Goal: Task Accomplishment & Management: Use online tool/utility

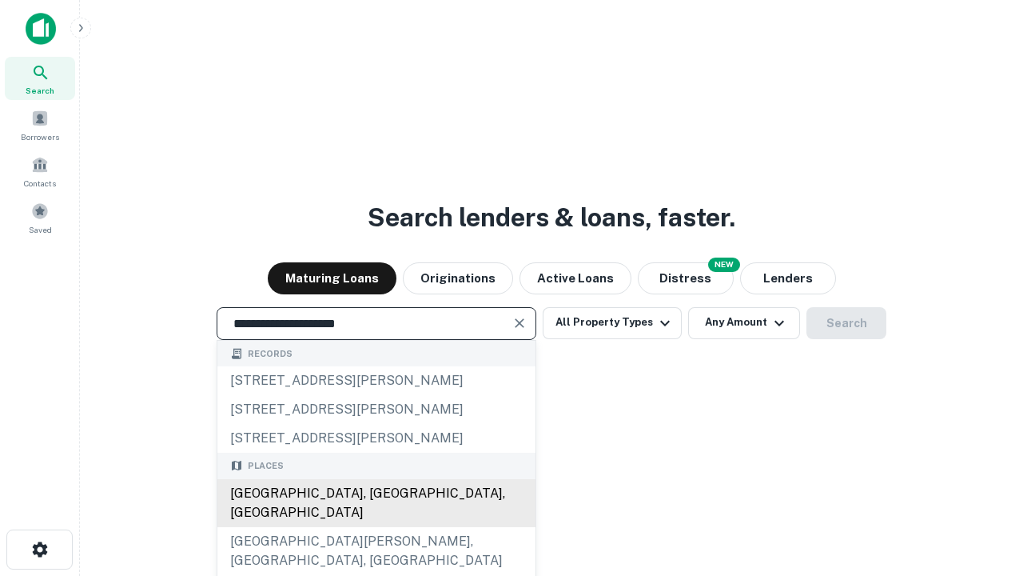
click at [376, 527] on div "Santa Monica, CA, USA" at bounding box center [376, 503] width 318 height 48
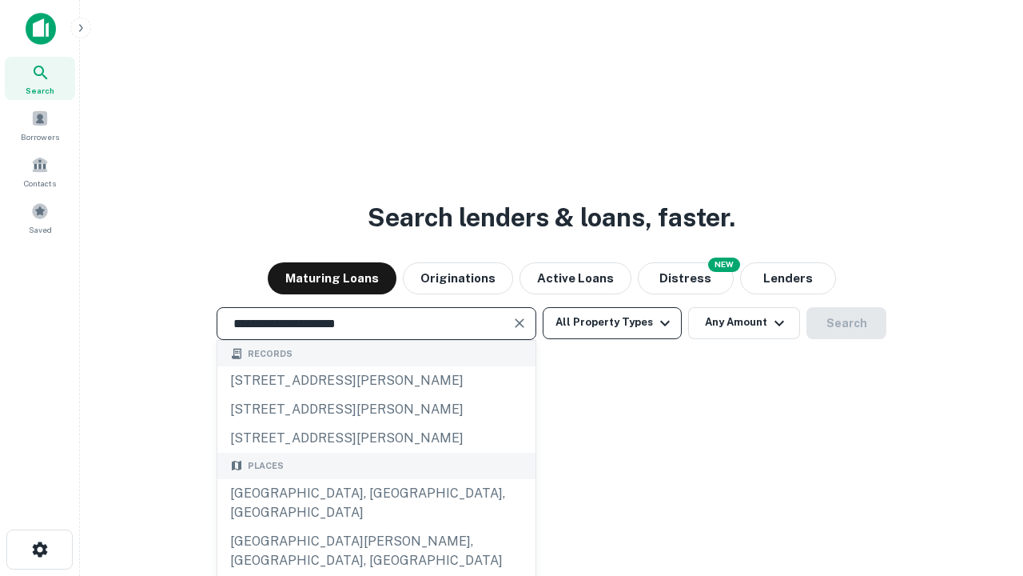
type input "**********"
click at [612, 322] on button "All Property Types" at bounding box center [612, 323] width 139 height 32
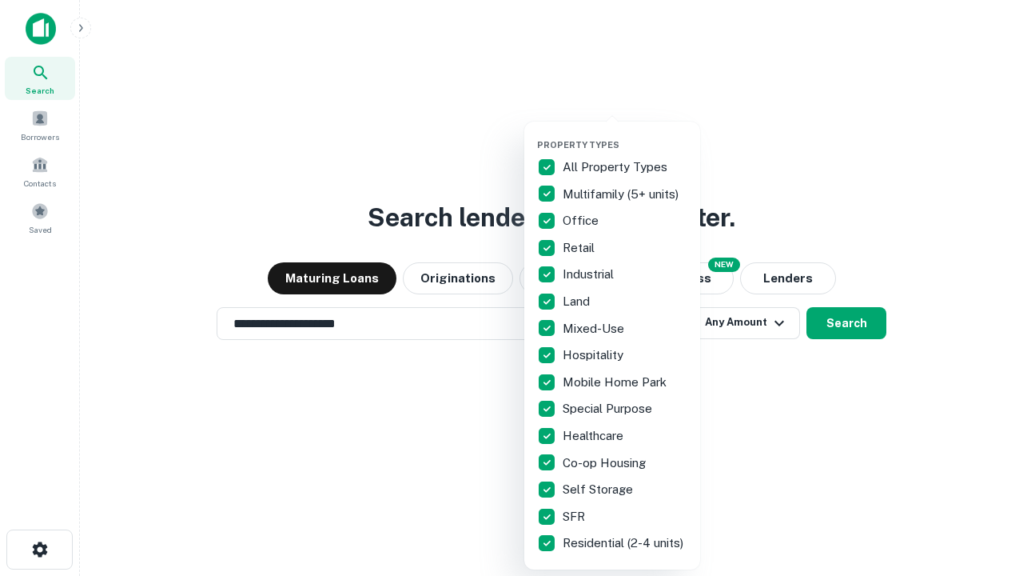
click at [625, 134] on button "button" at bounding box center [625, 134] width 176 height 1
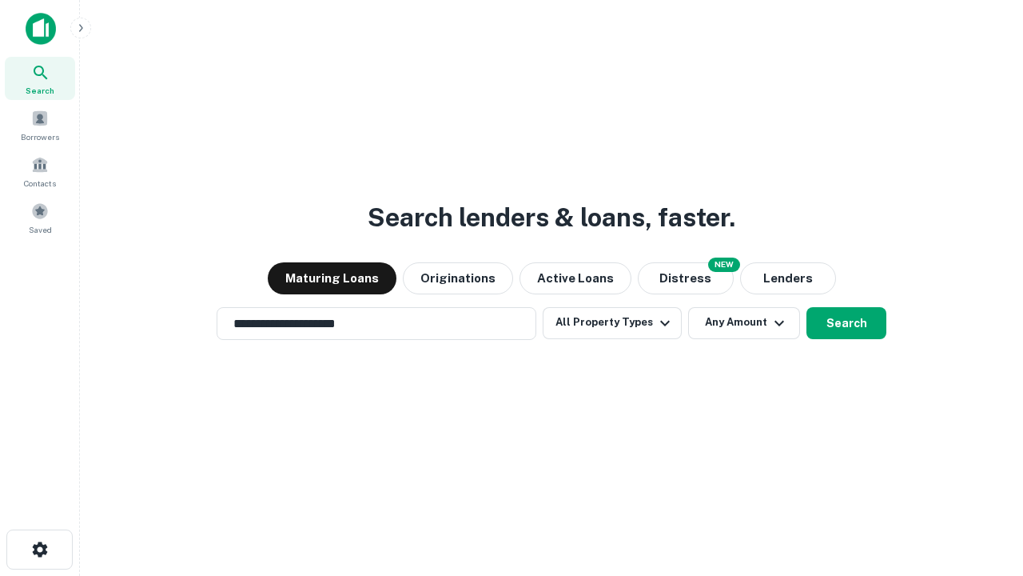
scroll to position [25, 0]
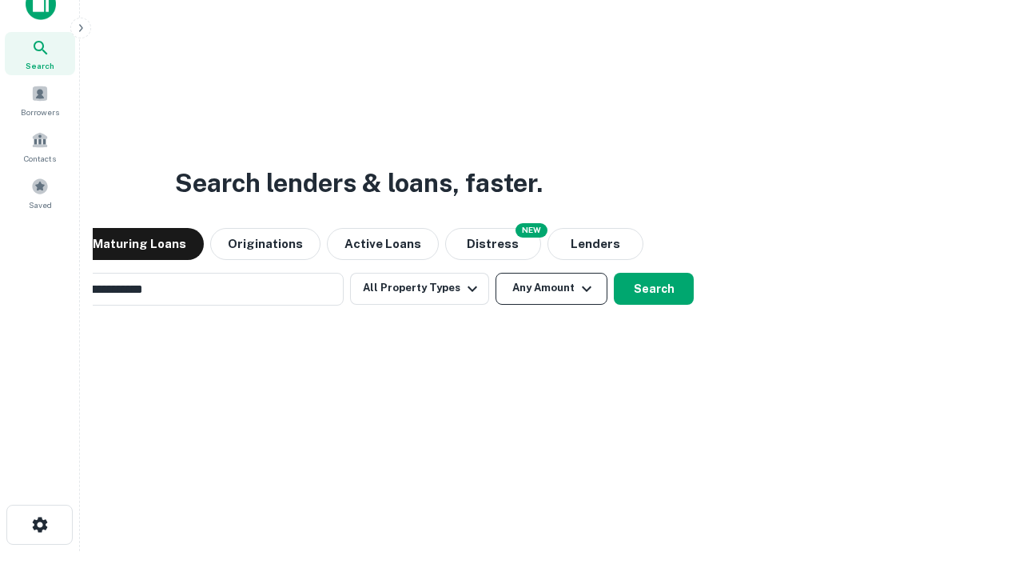
click at [496, 273] on button "Any Amount" at bounding box center [552, 289] width 112 height 32
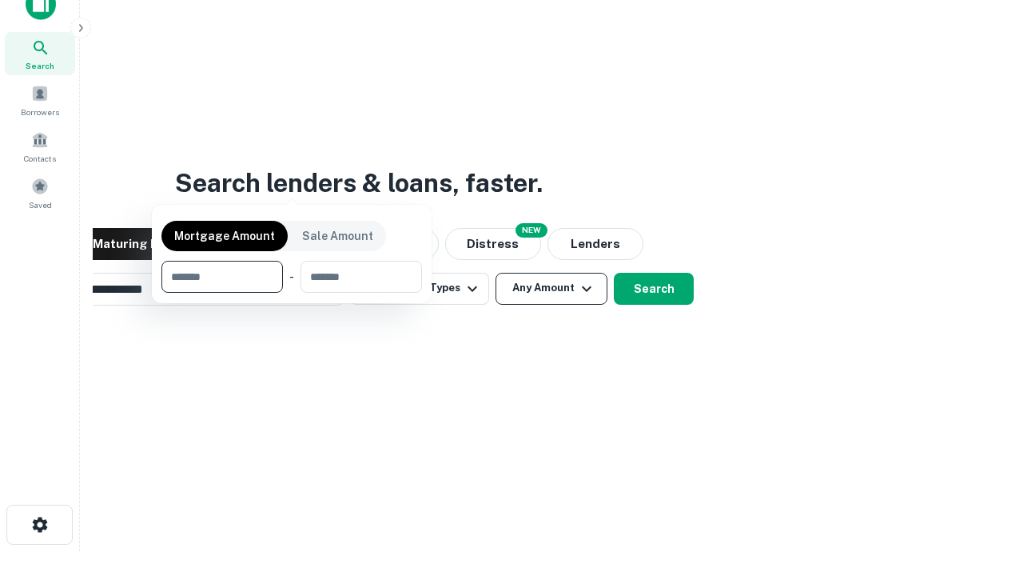
scroll to position [115, 453]
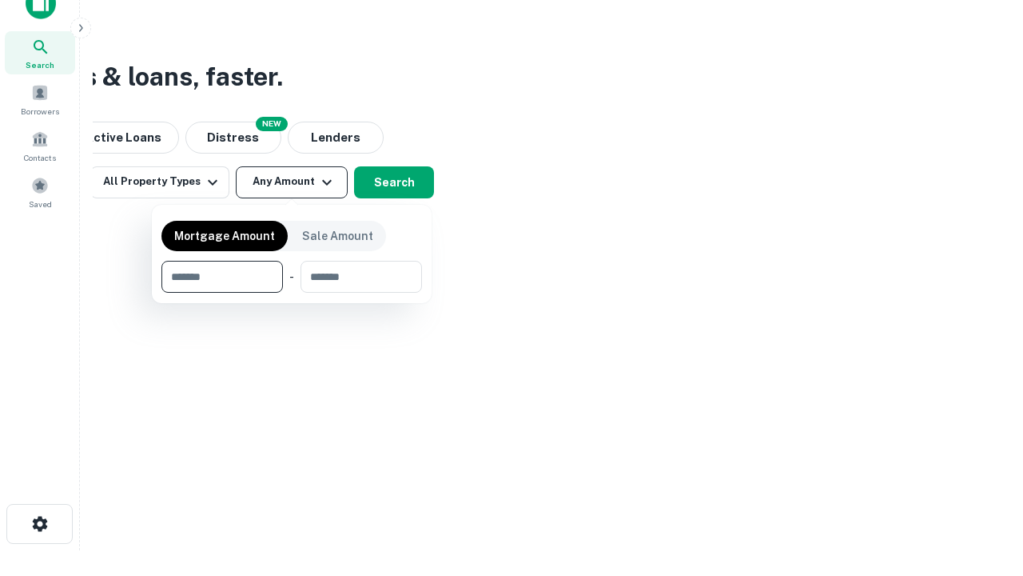
type input "*******"
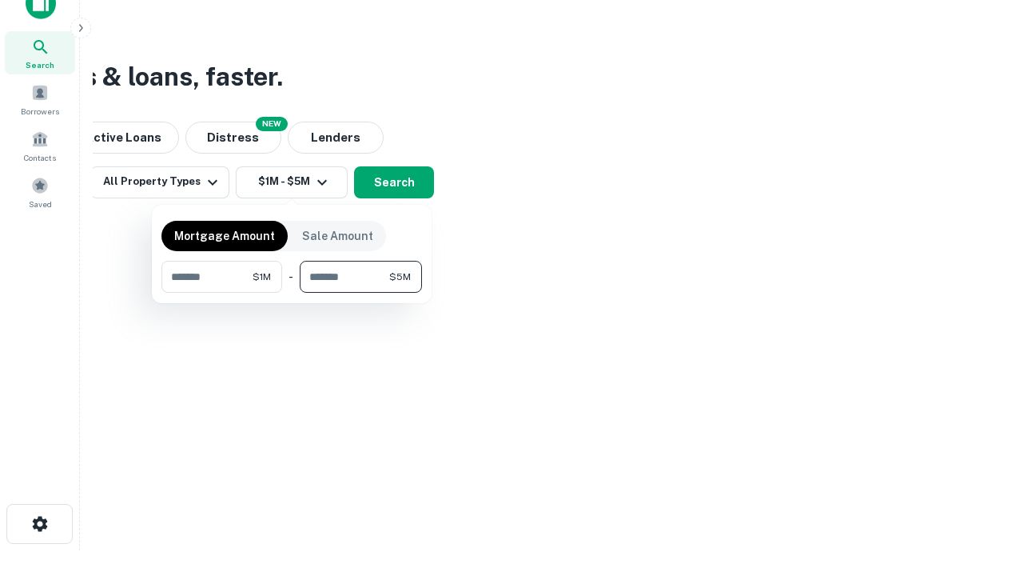
type input "*******"
click at [292, 293] on button "button" at bounding box center [292, 293] width 261 height 1
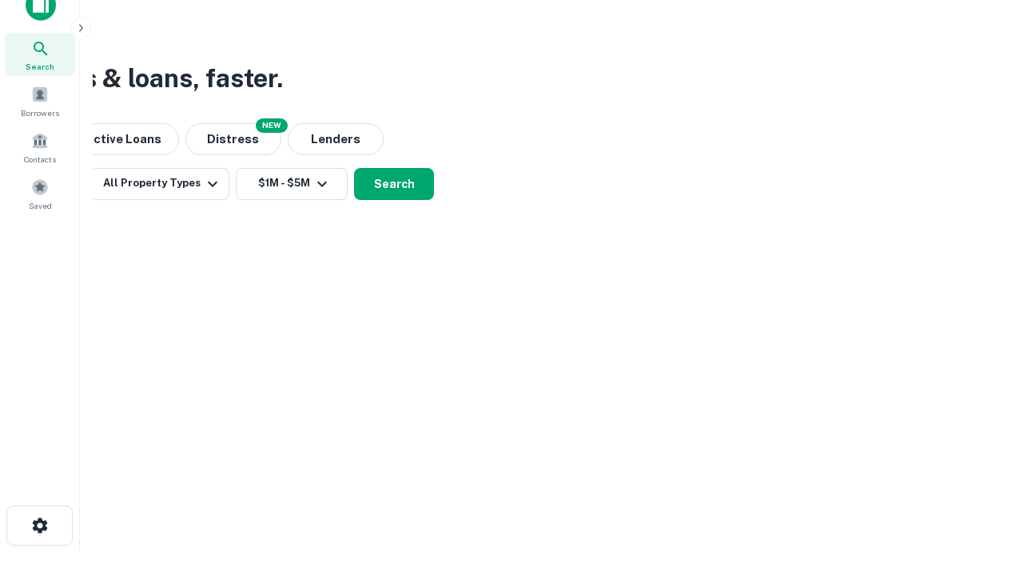
scroll to position [10, 295]
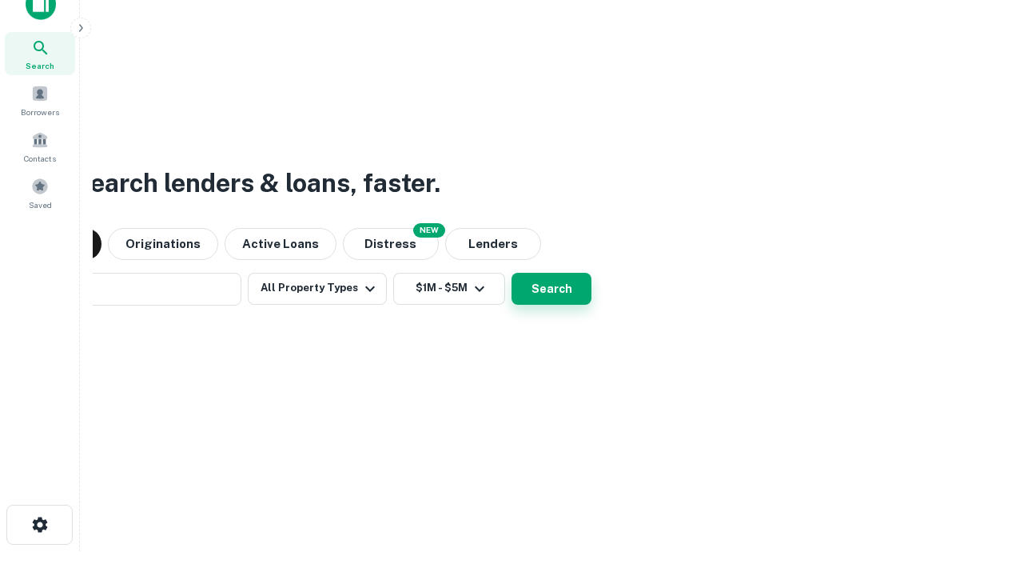
click at [512, 273] on button "Search" at bounding box center [552, 289] width 80 height 32
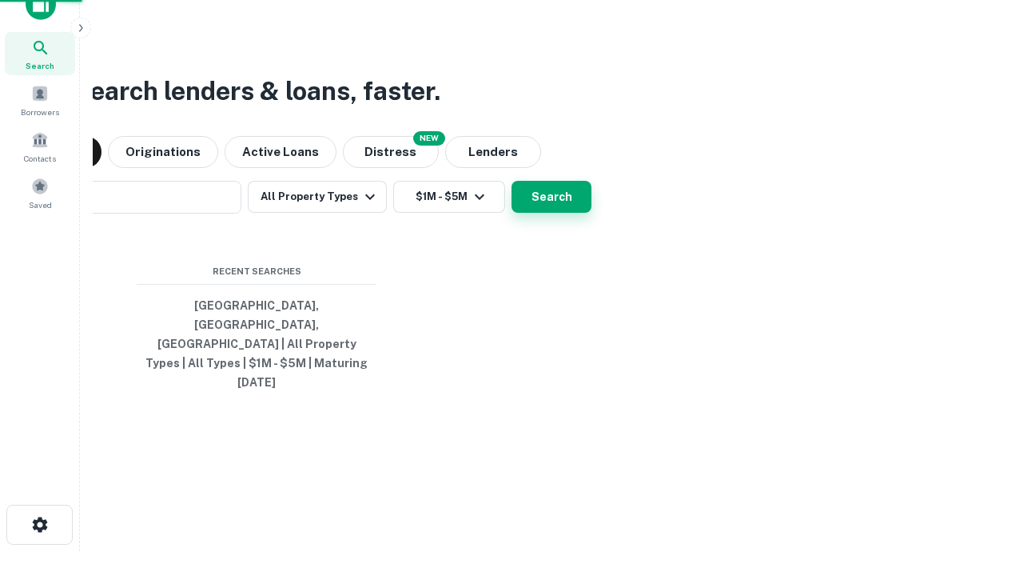
scroll to position [42, 453]
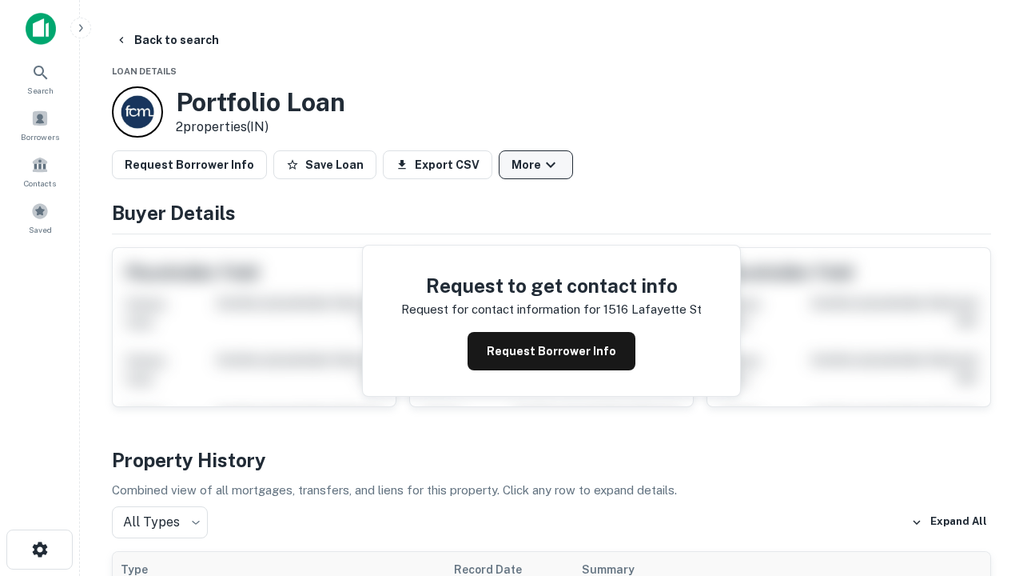
click at [536, 165] on button "More" at bounding box center [536, 164] width 74 height 29
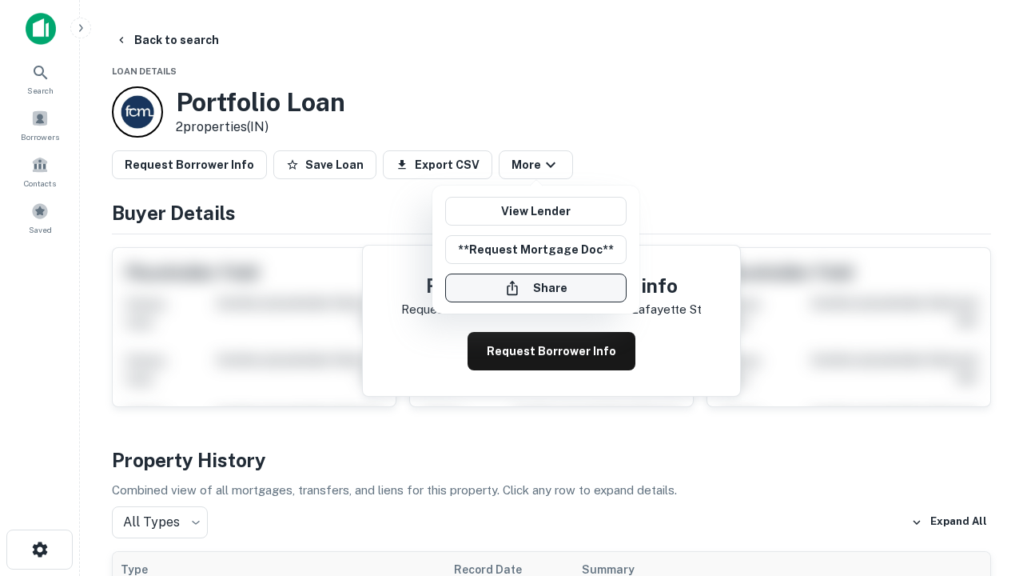
click at [536, 288] on button "Share" at bounding box center [536, 287] width 182 height 29
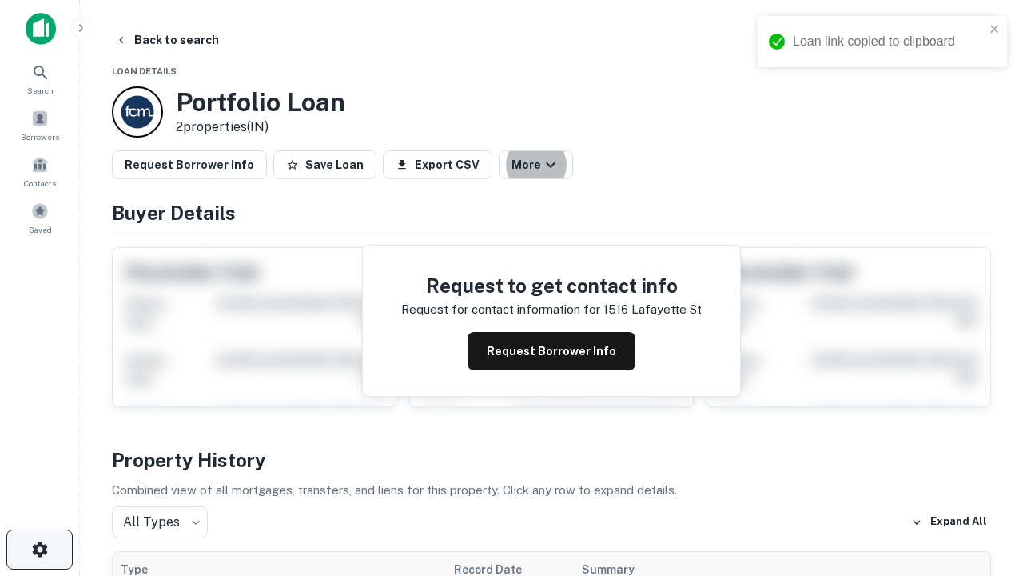
click at [39, 549] on icon "button" at bounding box center [39, 549] width 19 height 19
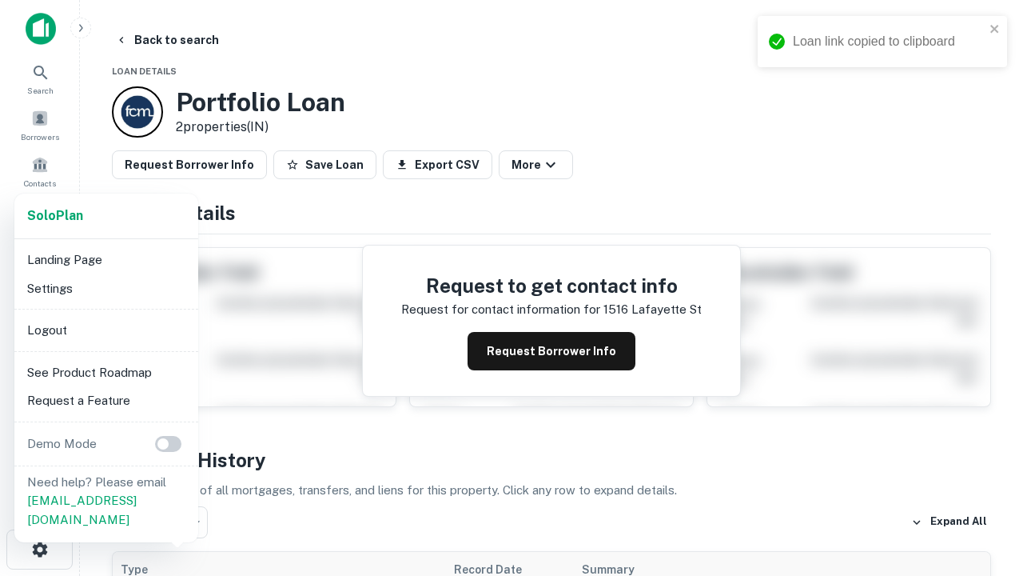
click at [106, 329] on li "Logout" at bounding box center [106, 330] width 171 height 29
